Goal: Task Accomplishment & Management: Complete application form

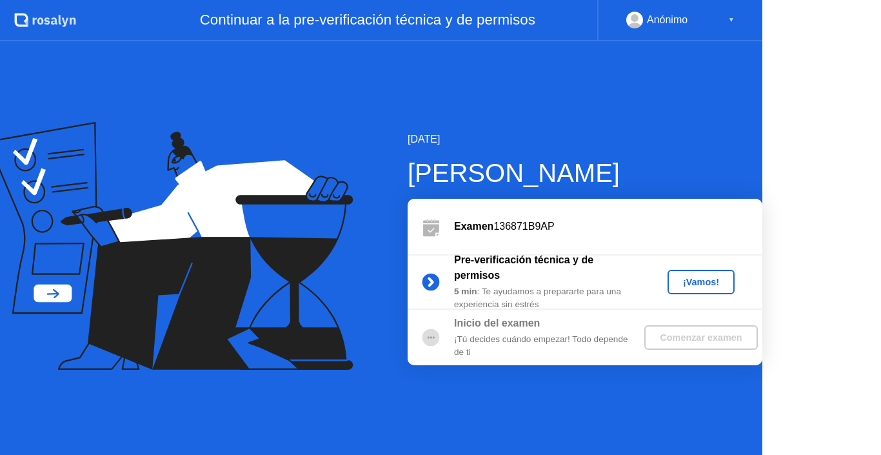
click at [699, 286] on div "¡Vamos!" at bounding box center [701, 282] width 57 height 10
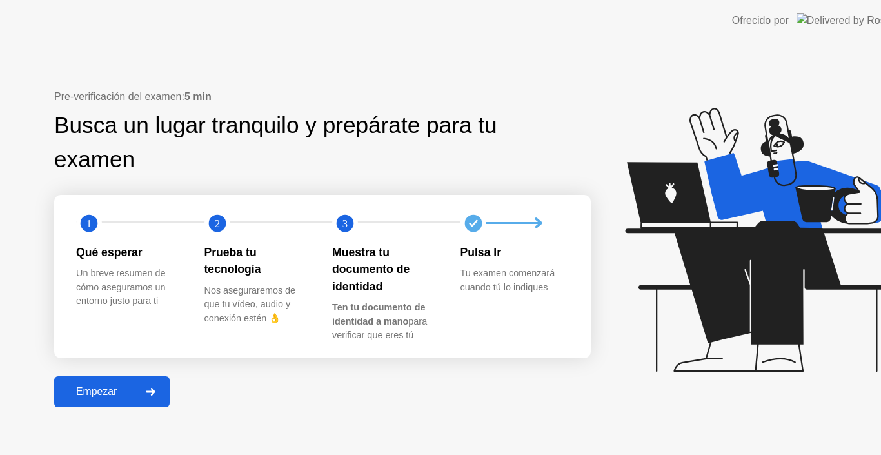
click at [699, 279] on icon at bounding box center [760, 240] width 270 height 264
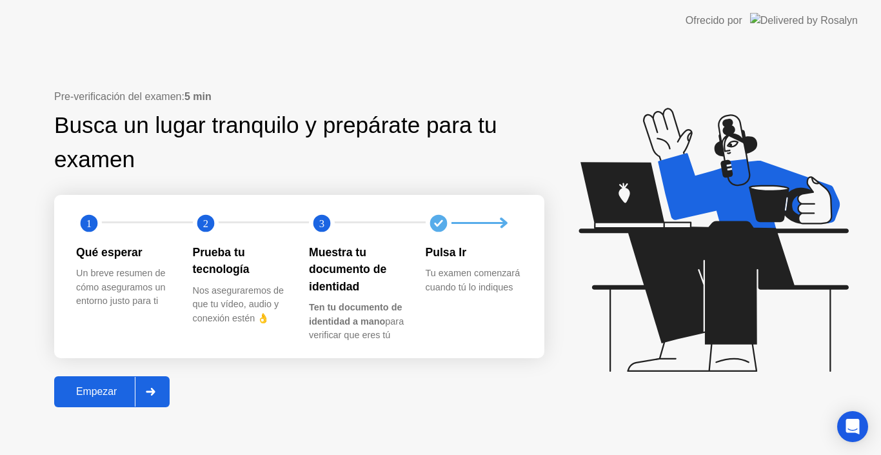
click at [113, 389] on div "Empezar" at bounding box center [96, 392] width 77 height 12
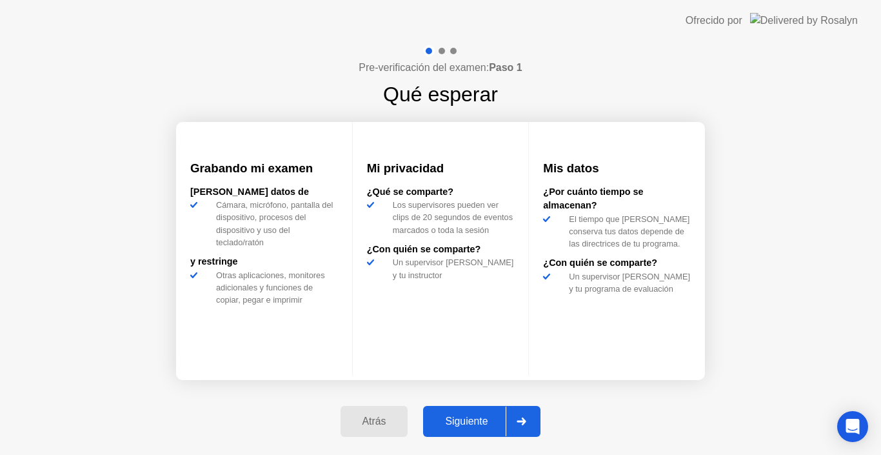
click at [485, 419] on div "Siguiente" at bounding box center [466, 422] width 79 height 12
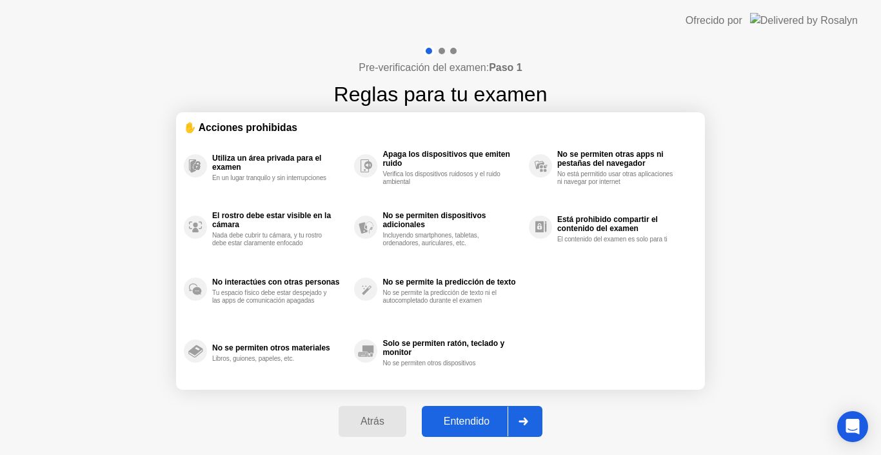
click at [469, 419] on div "Entendido" at bounding box center [467, 422] width 82 height 12
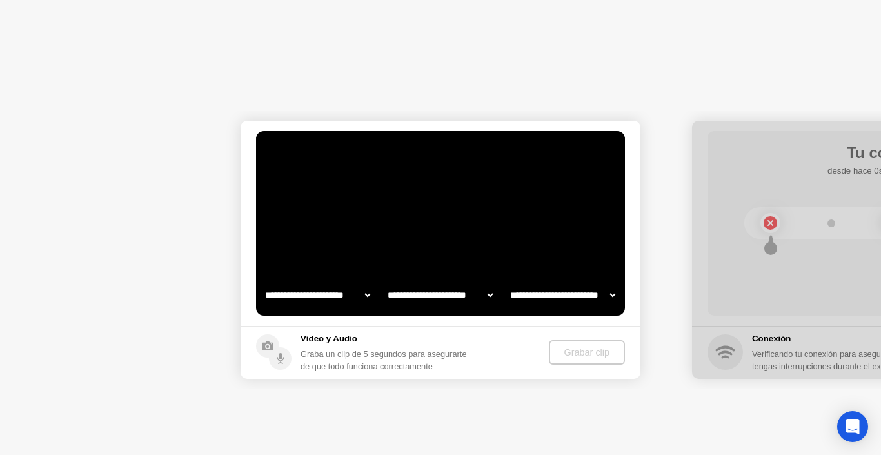
select select "**********"
select select "*******"
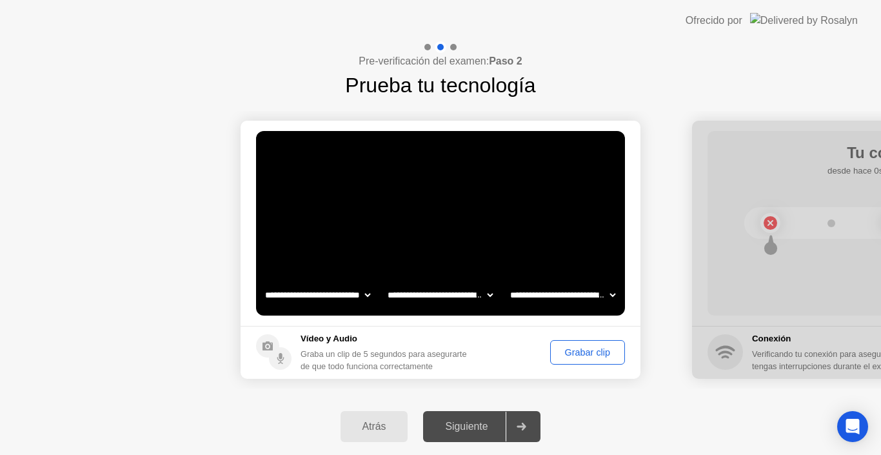
click at [585, 348] on div "Grabar clip" at bounding box center [588, 352] width 66 height 10
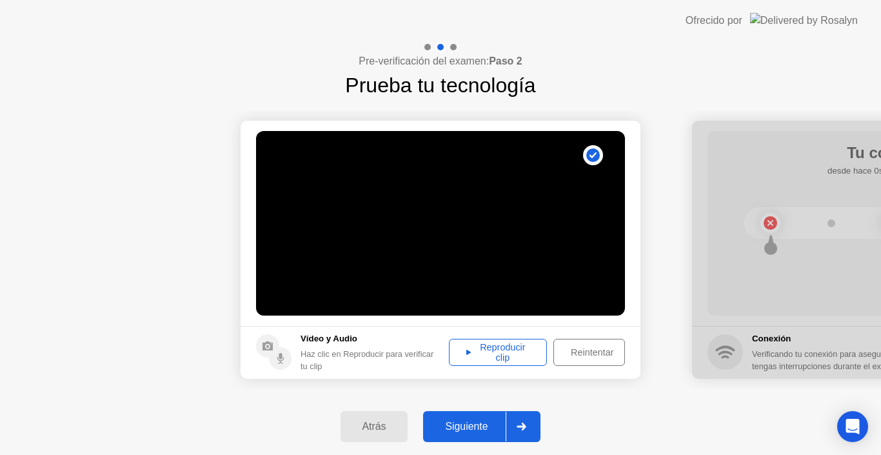
click at [501, 354] on div "Reproducir clip" at bounding box center [498, 352] width 89 height 21
click at [471, 424] on div "Siguiente" at bounding box center [466, 427] width 79 height 12
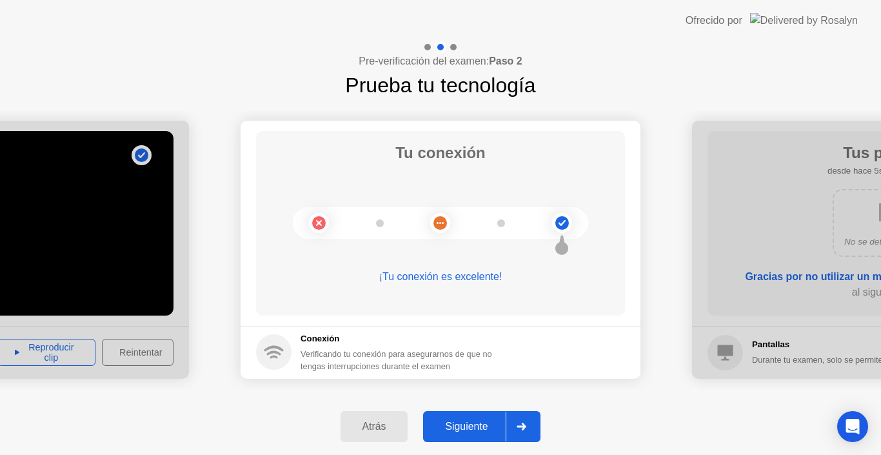
click at [471, 418] on button "Siguiente" at bounding box center [481, 426] width 117 height 31
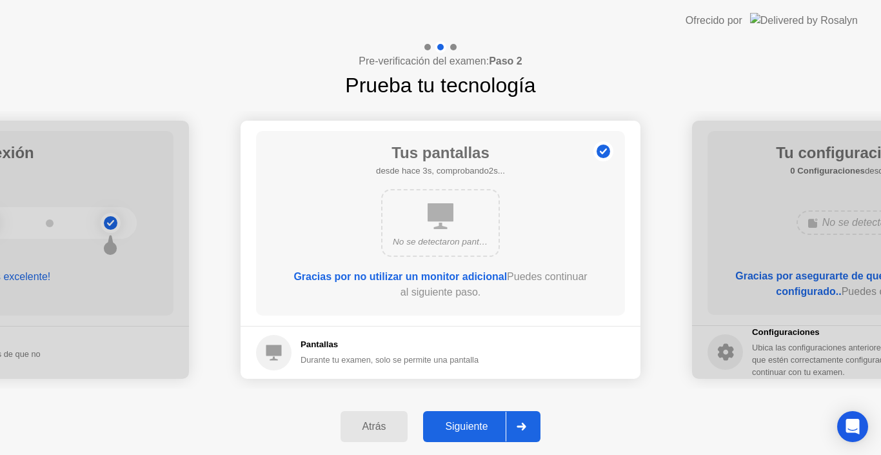
click at [459, 430] on div "Siguiente" at bounding box center [466, 427] width 79 height 12
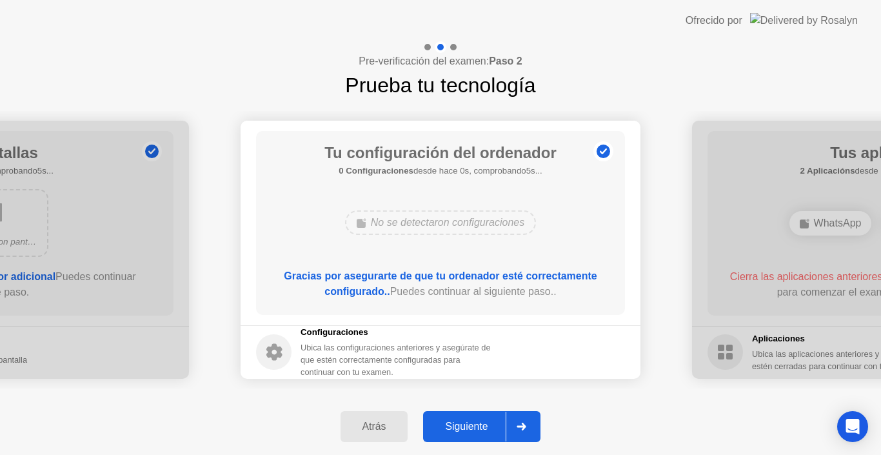
click at [459, 430] on div "Siguiente" at bounding box center [466, 427] width 79 height 12
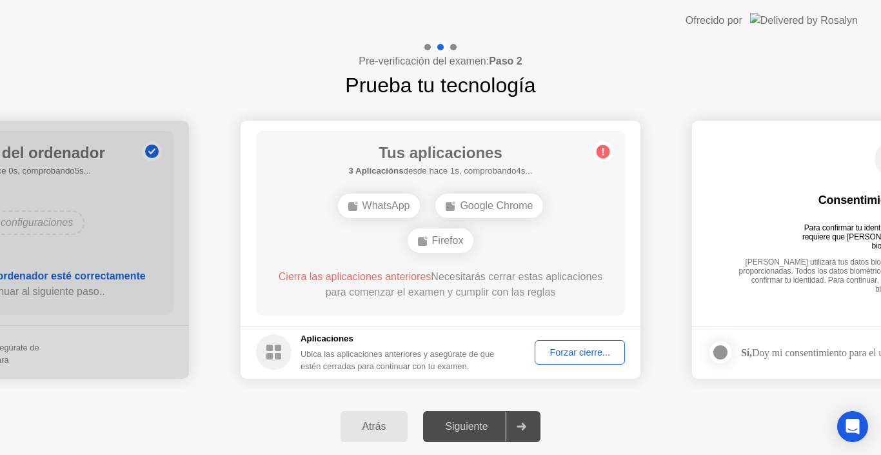
click at [591, 347] on div "Forzar cierre..." at bounding box center [579, 352] width 81 height 10
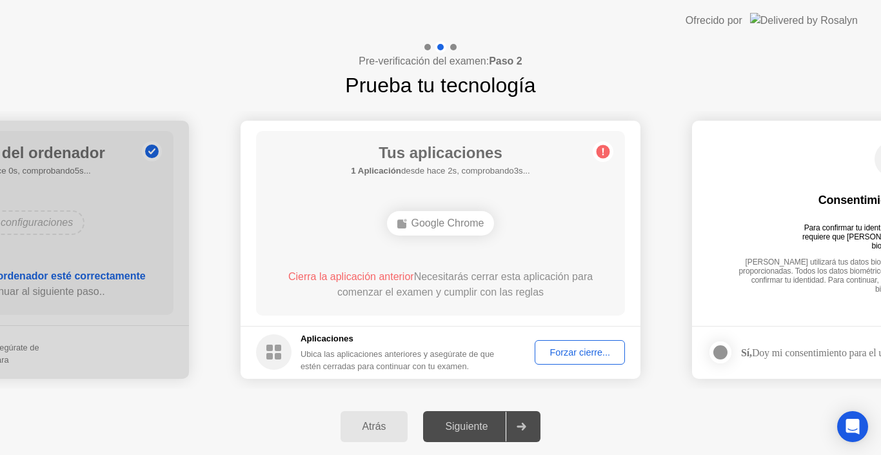
click at [563, 351] on div "Forzar cierre..." at bounding box center [579, 352] width 81 height 10
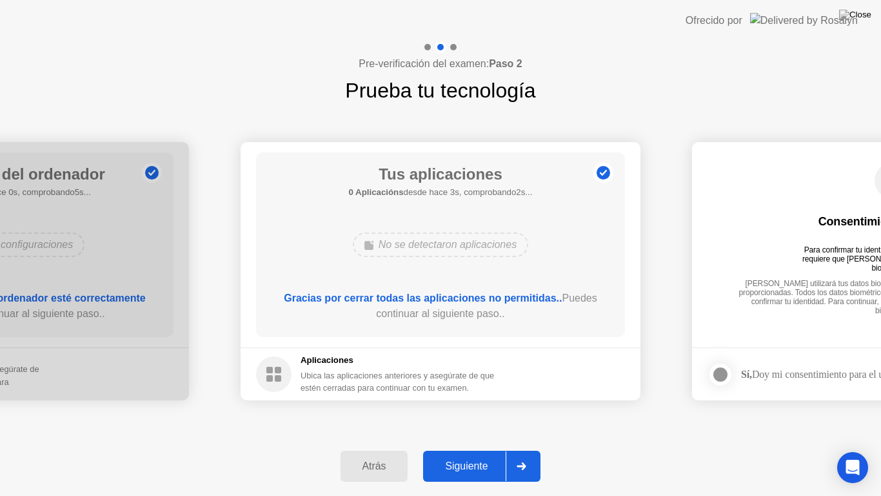
click at [471, 454] on div "Siguiente" at bounding box center [466, 466] width 79 height 12
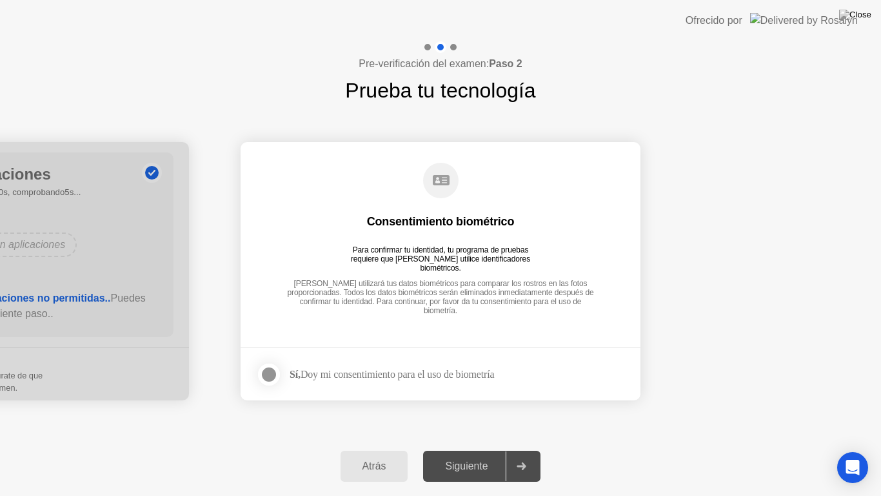
click at [471, 454] on div "Siguiente" at bounding box center [466, 466] width 79 height 12
click at [483, 454] on div "Siguiente" at bounding box center [466, 466] width 79 height 12
click at [265, 370] on div at bounding box center [268, 373] width 15 height 15
click at [482, 454] on div "Siguiente" at bounding box center [466, 466] width 79 height 12
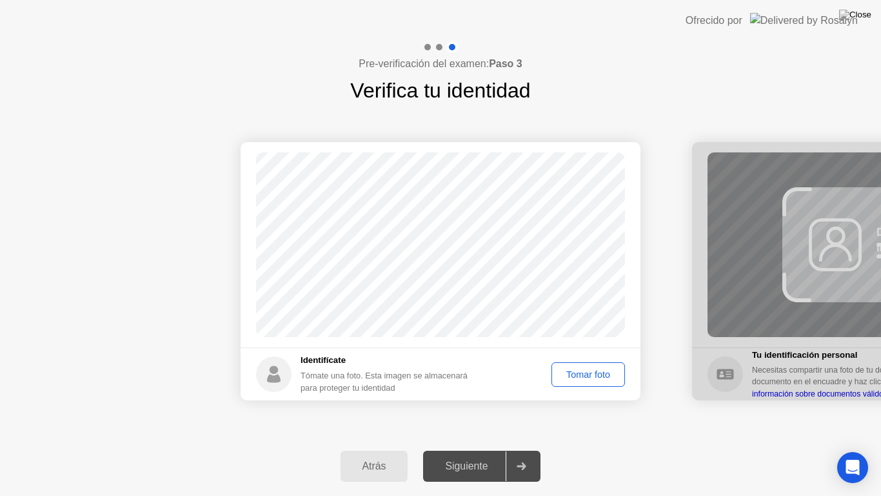
click at [583, 377] on div "Tomar foto" at bounding box center [588, 374] width 65 height 10
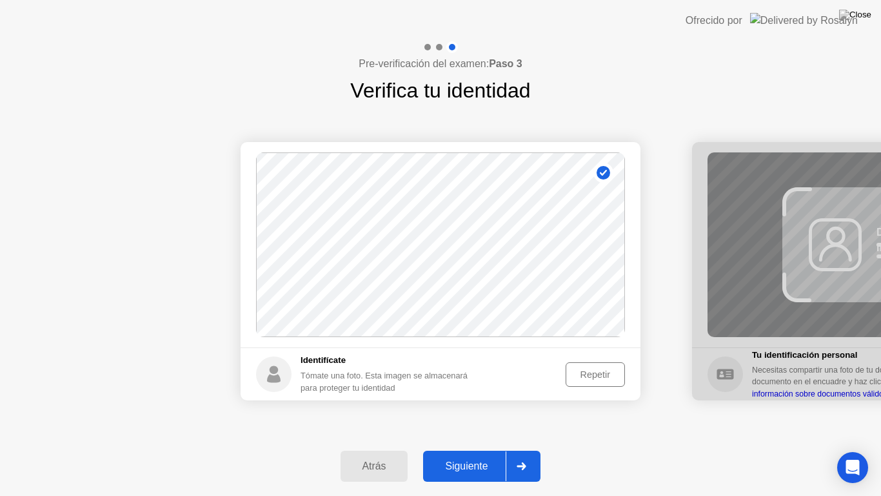
click at [474, 454] on div "Siguiente" at bounding box center [466, 466] width 79 height 12
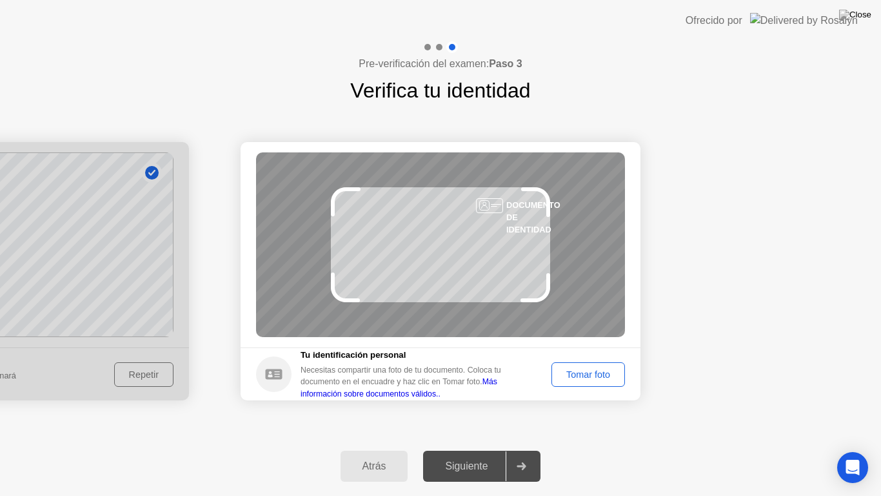
click at [570, 377] on div "Tomar foto" at bounding box center [588, 374] width 65 height 10
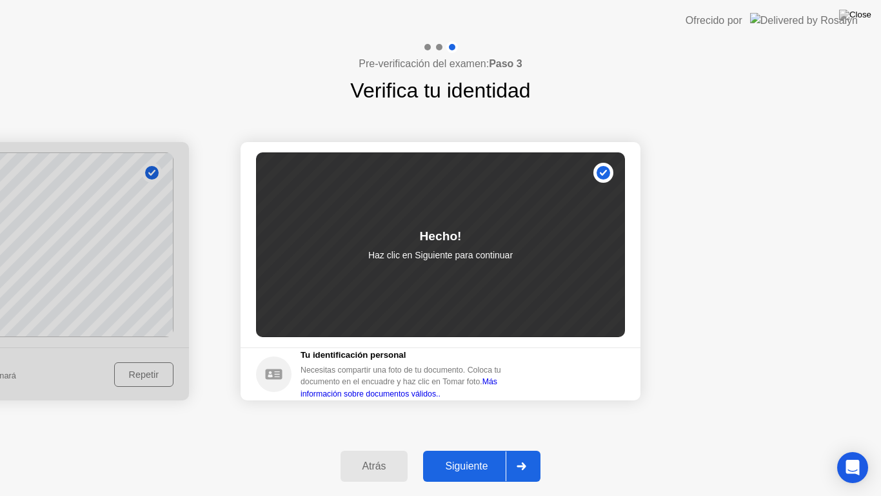
click at [483, 454] on div "Siguiente" at bounding box center [466, 466] width 79 height 12
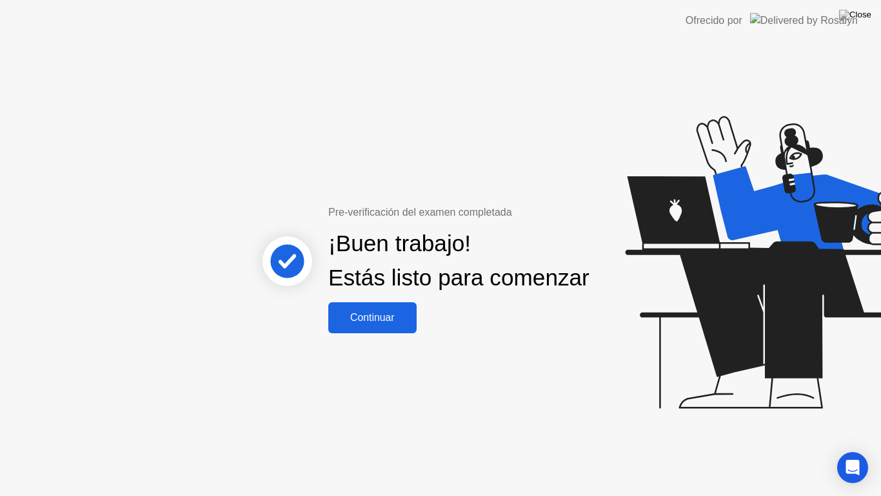
click at [383, 323] on div "Continuar" at bounding box center [372, 318] width 81 height 12
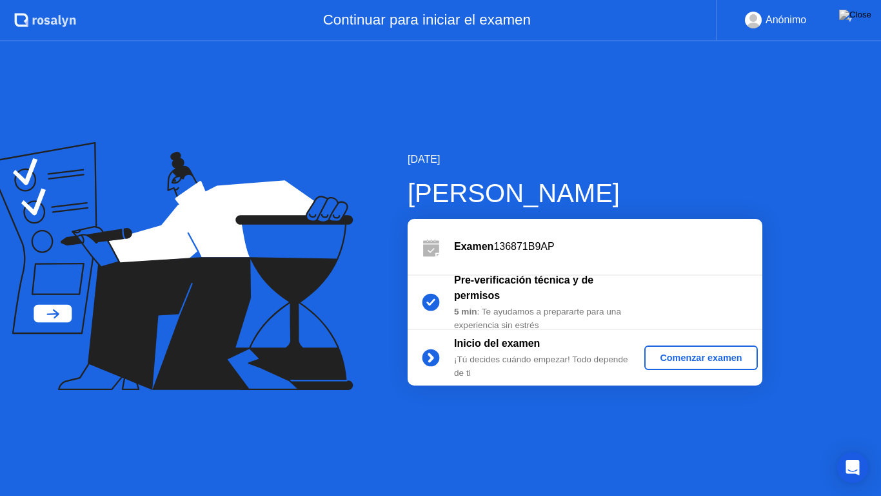
click at [687, 353] on div "Comenzar examen" at bounding box center [701, 357] width 103 height 10
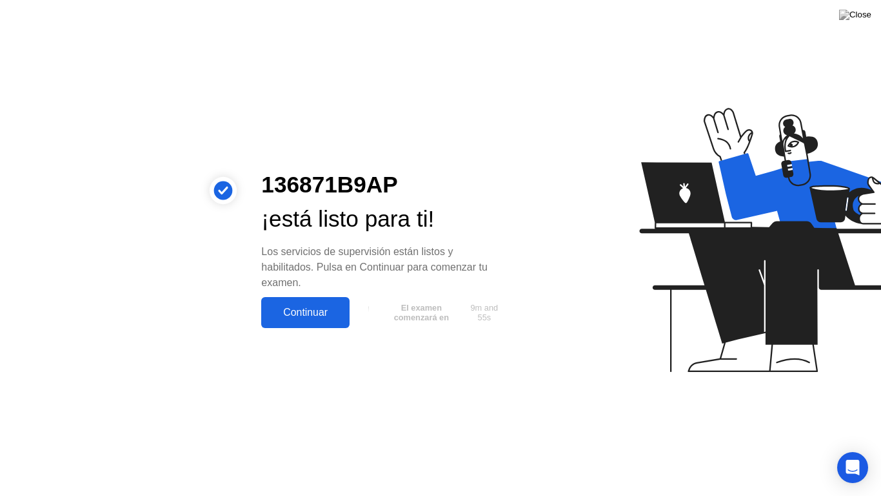
click at [297, 316] on div "Continuar" at bounding box center [305, 312] width 81 height 12
